Goal: Task Accomplishment & Management: Use online tool/utility

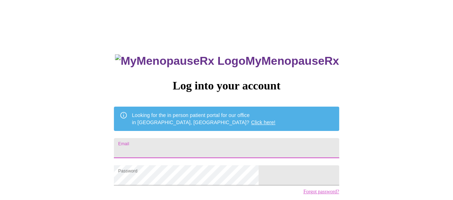
click at [181, 146] on input "Email" at bounding box center [226, 148] width 225 height 20
type input "[EMAIL_ADDRESS][DOMAIN_NAME]"
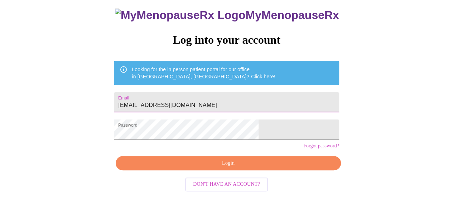
scroll to position [52, 0]
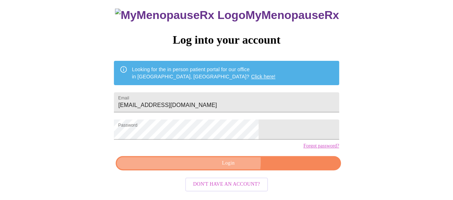
click at [228, 167] on span "Login" at bounding box center [228, 163] width 208 height 9
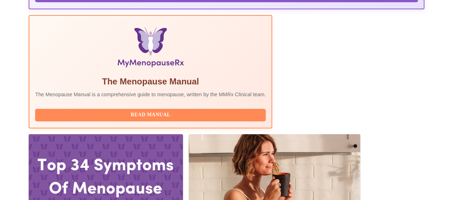
scroll to position [227, 0]
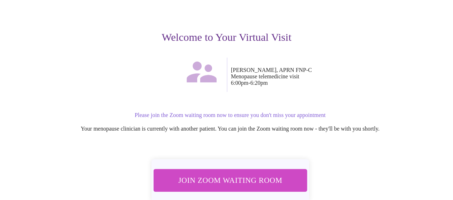
scroll to position [73, 0]
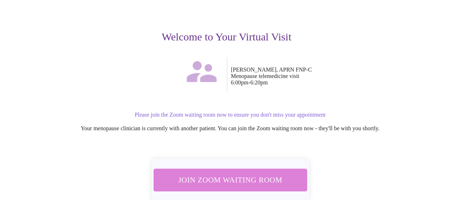
click at [228, 173] on span "Join Zoom Waiting Room" at bounding box center [229, 179] width 135 height 13
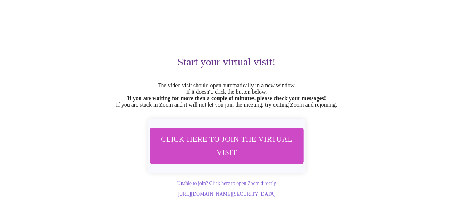
scroll to position [54, 0]
